Goal: Information Seeking & Learning: Learn about a topic

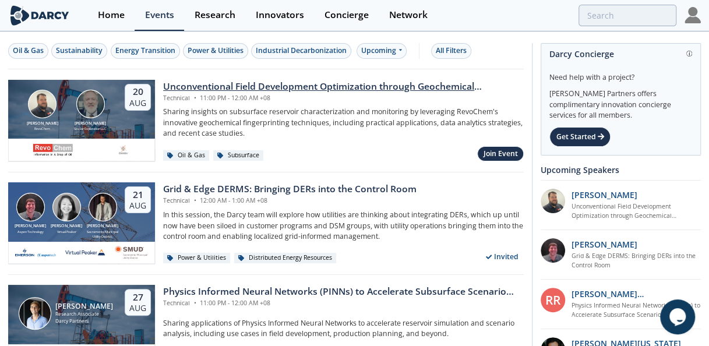
click at [243, 94] on div "Technical • 11:00 PM - 12:00 AM +08" at bounding box center [343, 98] width 360 height 9
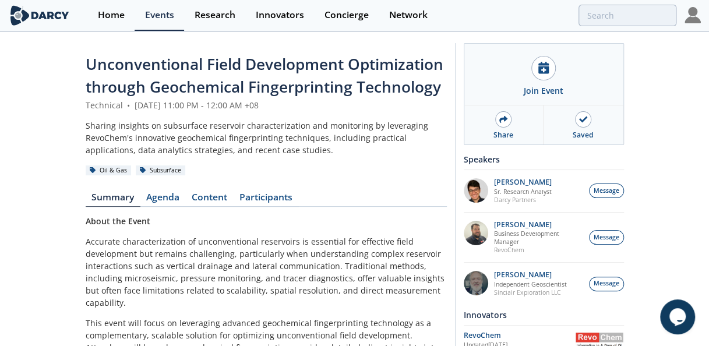
scroll to position [302, 0]
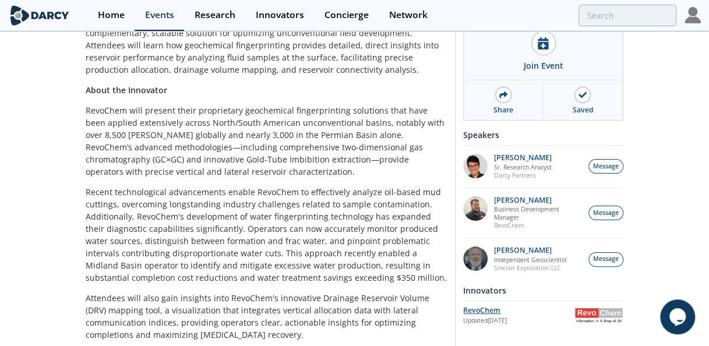
click at [480, 306] on div "RevoChem" at bounding box center [518, 310] width 111 height 10
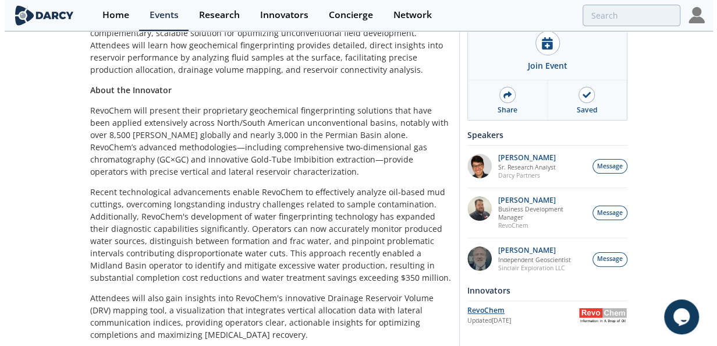
scroll to position [0, 0]
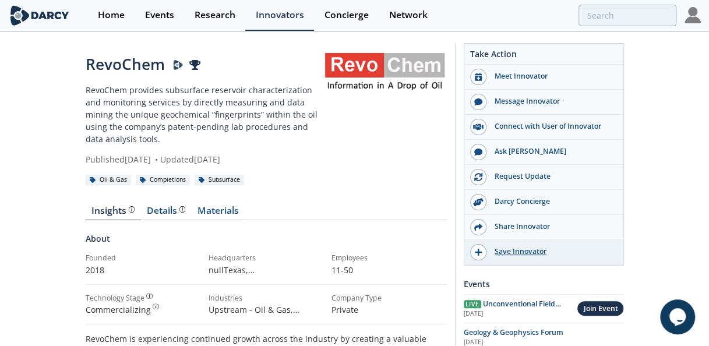
click at [525, 249] on div "Save Innovator" at bounding box center [551, 251] width 130 height 10
click at [225, 206] on link "Materials" at bounding box center [219, 213] width 54 height 14
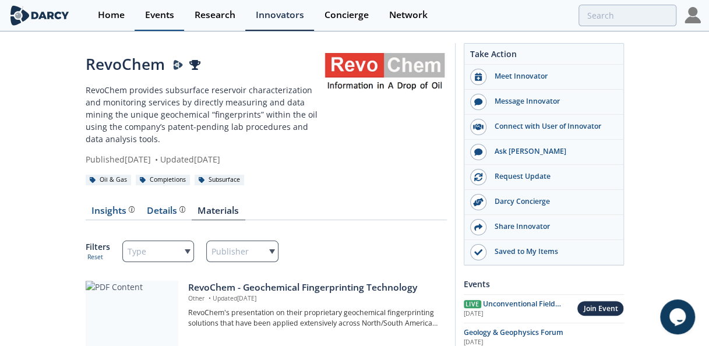
click at [171, 10] on div "Events" at bounding box center [159, 14] width 29 height 9
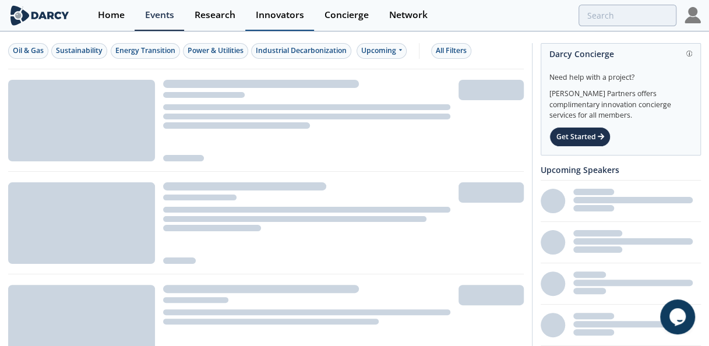
click at [281, 17] on div "Innovators" at bounding box center [280, 14] width 48 height 9
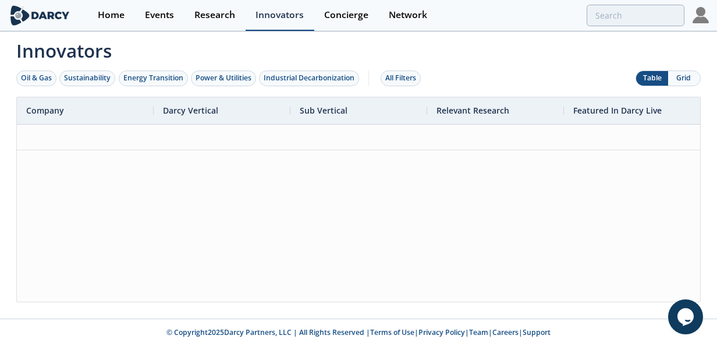
click at [281, 17] on div "Innovators" at bounding box center [280, 14] width 48 height 9
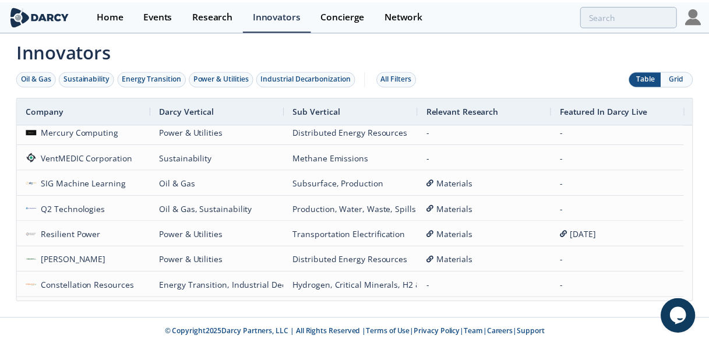
scroll to position [776, 0]
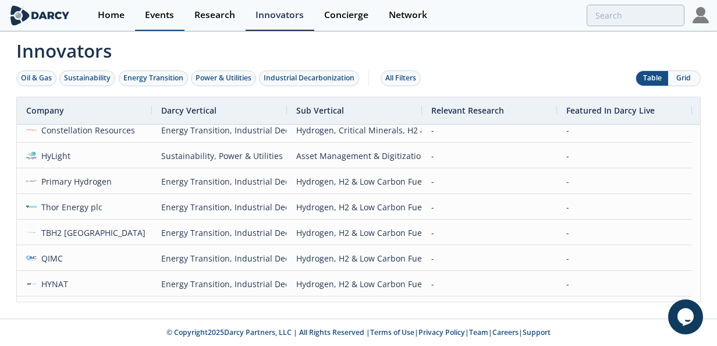
click at [163, 15] on div "Events" at bounding box center [159, 14] width 29 height 9
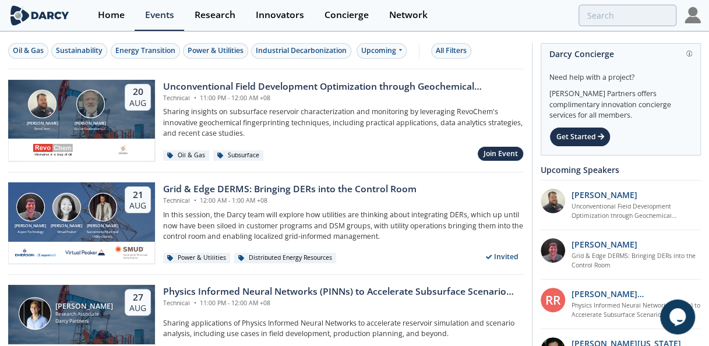
scroll to position [302, 0]
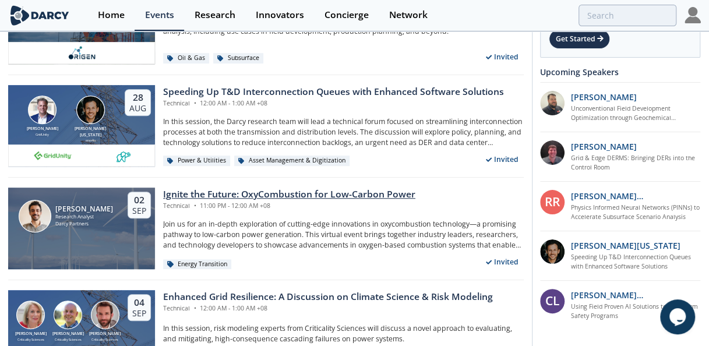
click at [369, 196] on div "Ignite the Future: OxyCombustion for Low-Carbon Power" at bounding box center [289, 195] width 252 height 14
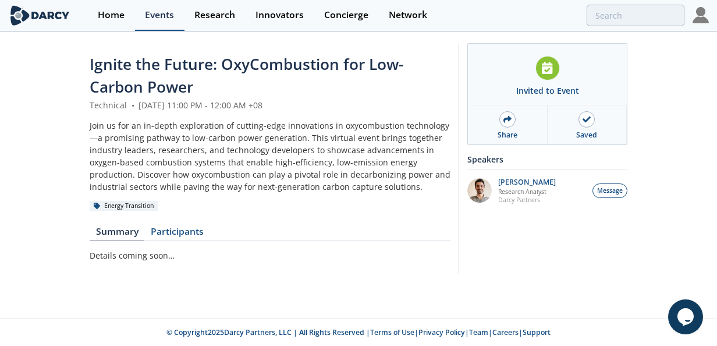
click at [158, 10] on div "Events" at bounding box center [159, 14] width 29 height 9
